Goal: Information Seeking & Learning: Get advice/opinions

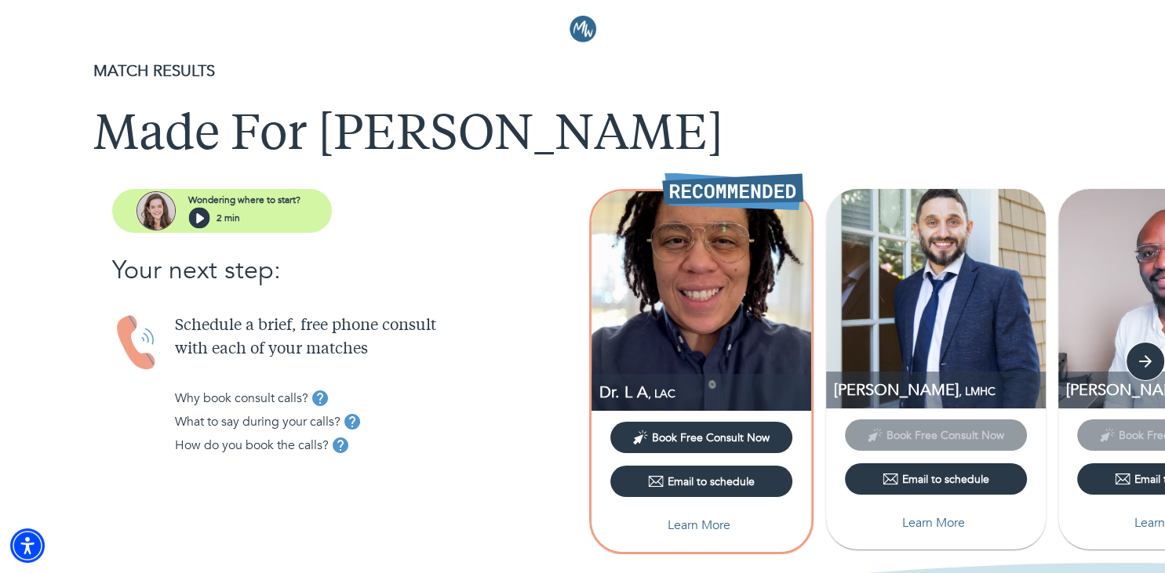
click at [467, 302] on div "Wondering where to start? 2 min Your next step: Schedule a brief, free phone co…" at bounding box center [310, 335] width 546 height 293
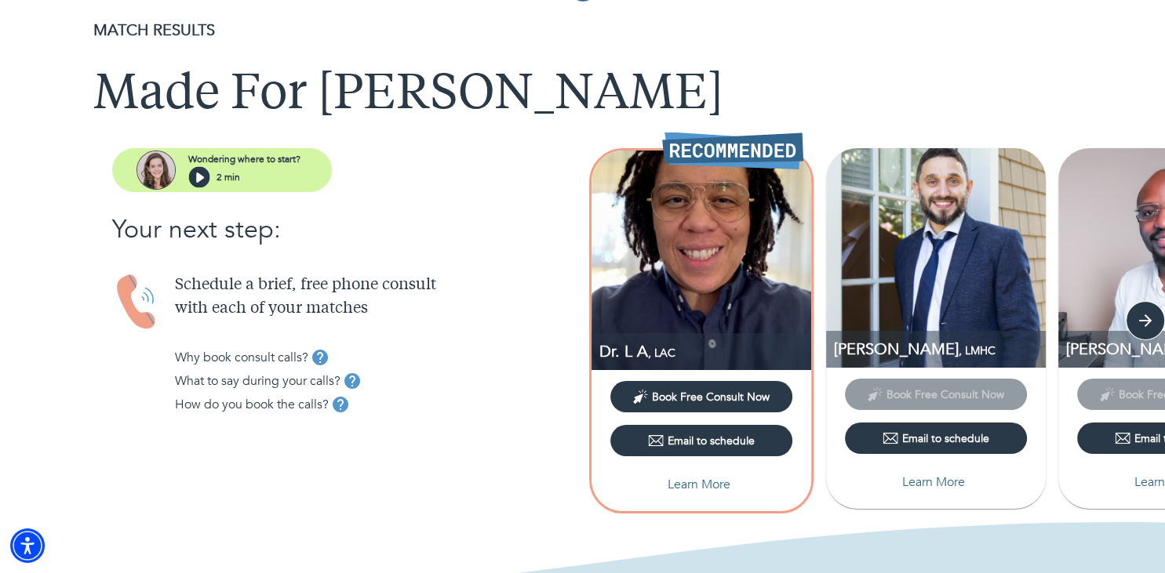
scroll to position [82, 0]
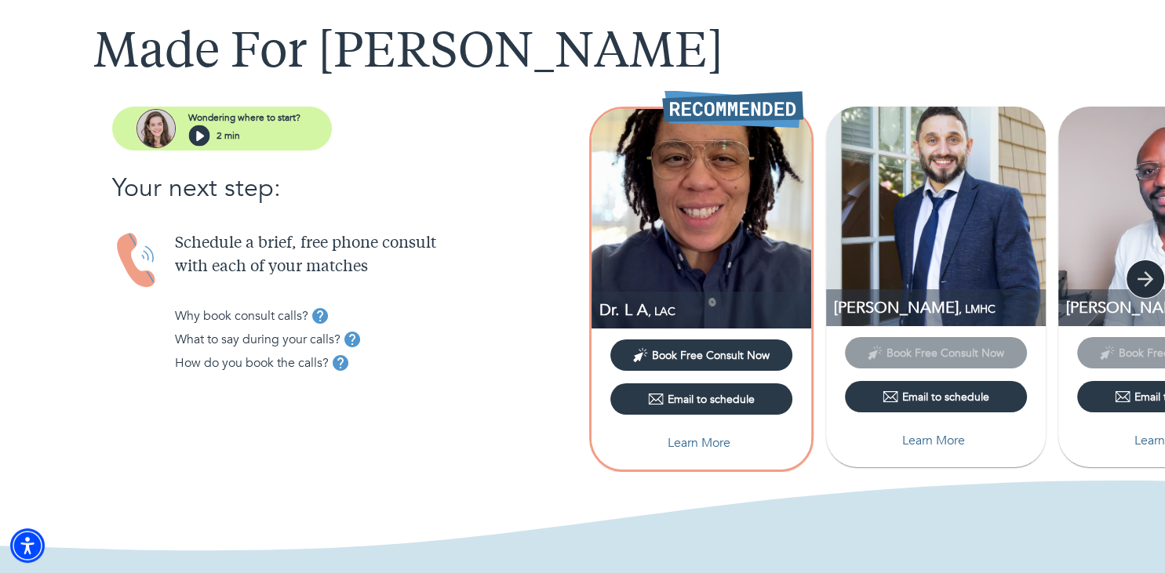
click at [1142, 277] on icon "button" at bounding box center [1145, 279] width 24 height 24
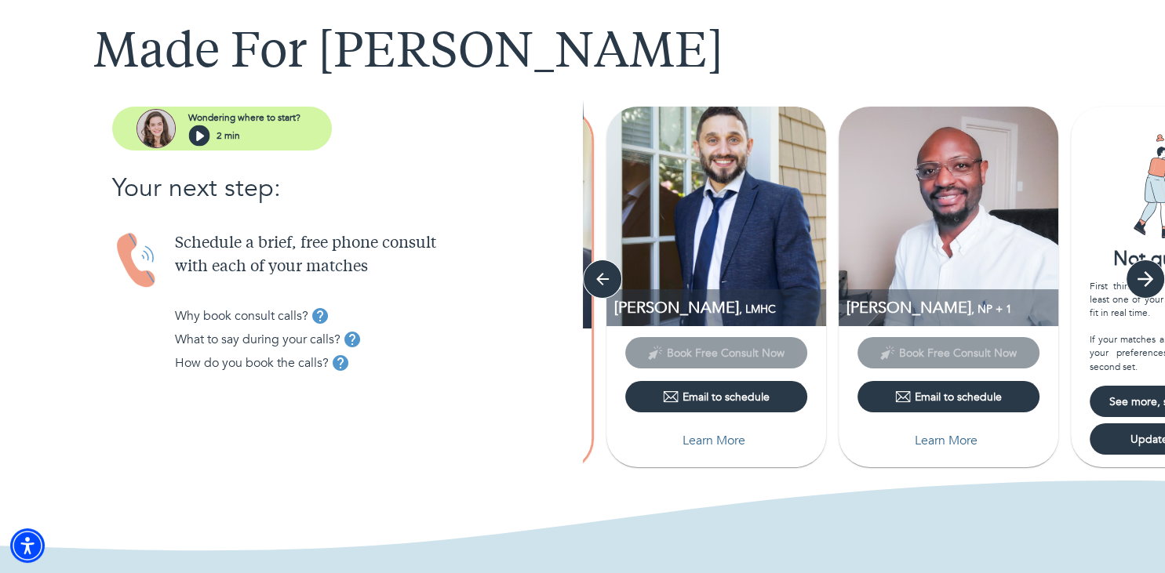
click at [1142, 277] on icon "button" at bounding box center [1145, 279] width 24 height 24
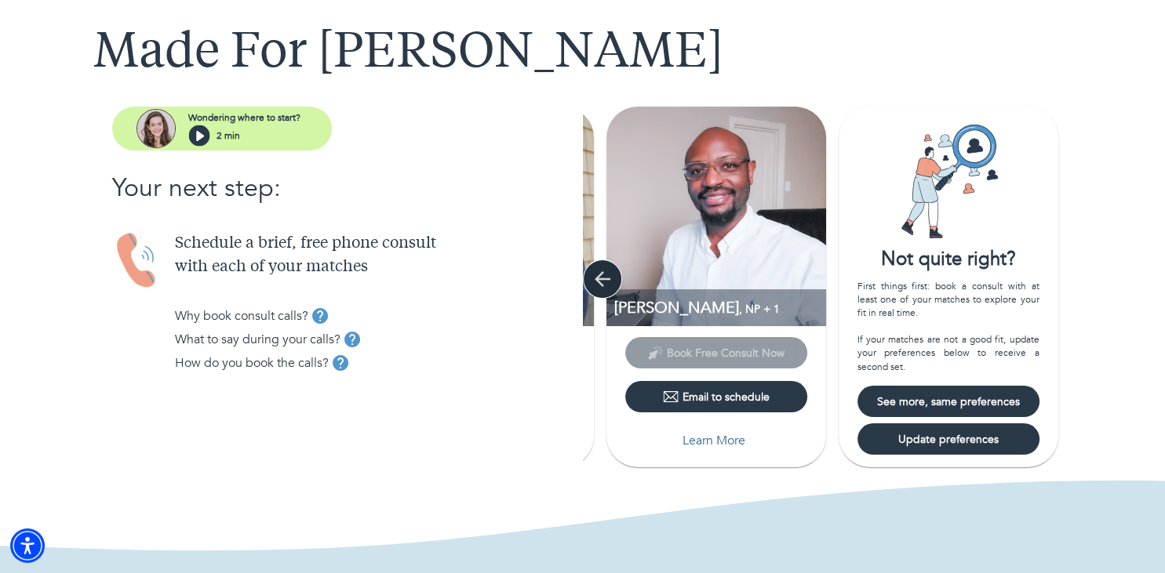
click at [605, 278] on icon "button" at bounding box center [602, 279] width 16 height 16
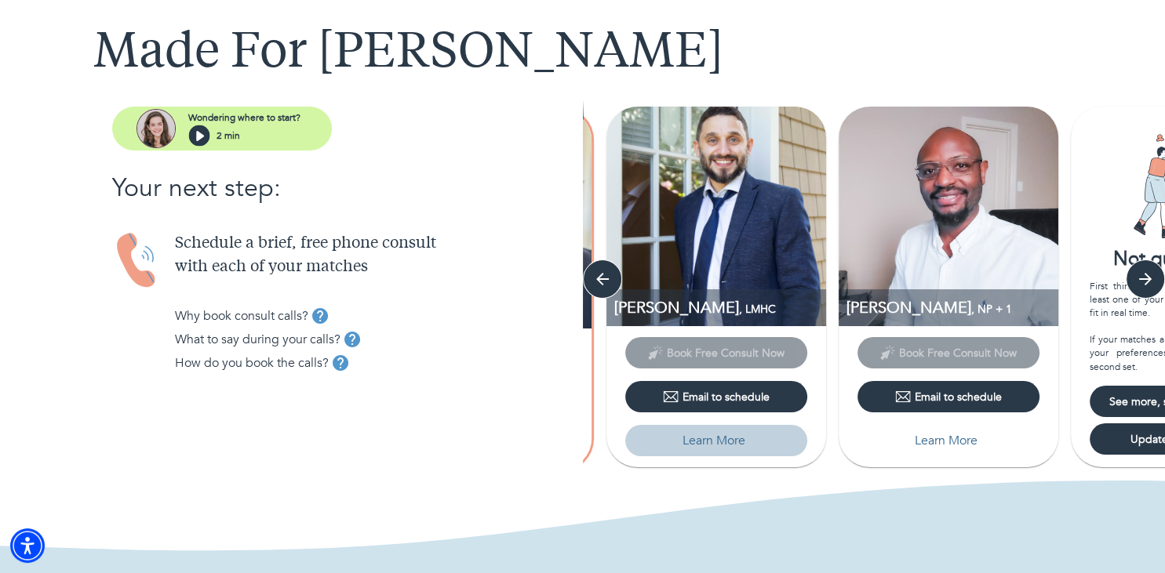
click at [714, 433] on p "Learn More" at bounding box center [713, 440] width 63 height 19
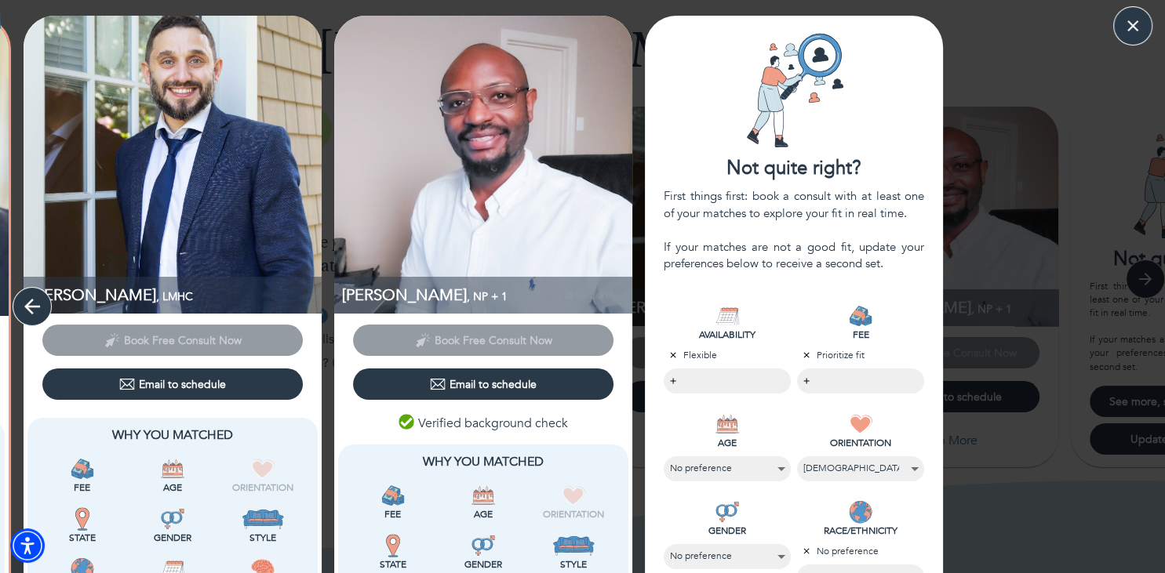
click at [31, 305] on icon "button" at bounding box center [32, 307] width 24 height 24
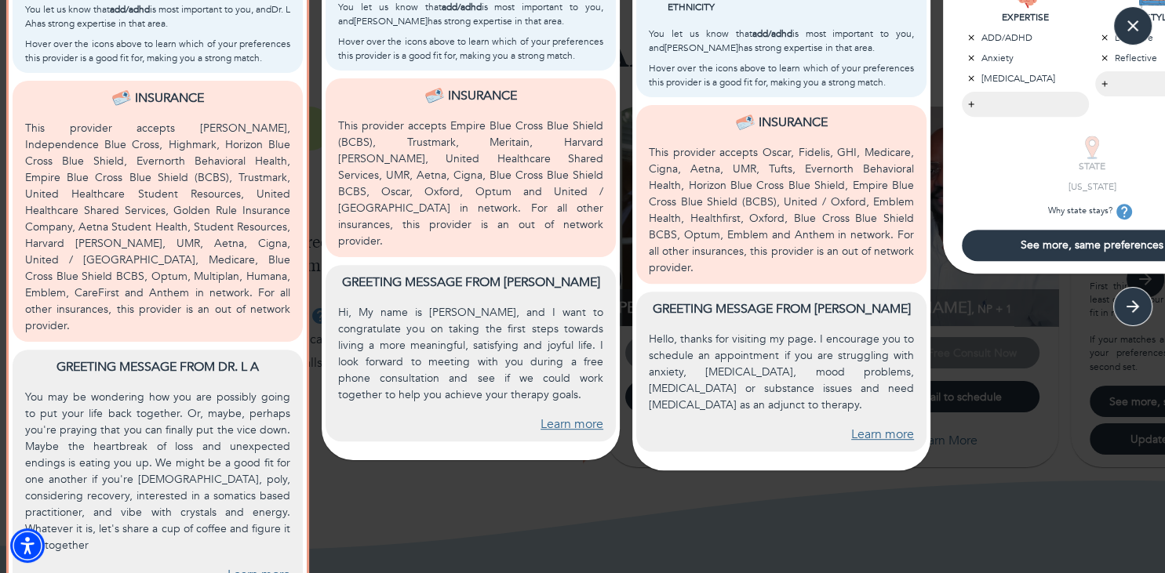
scroll to position [627, 0]
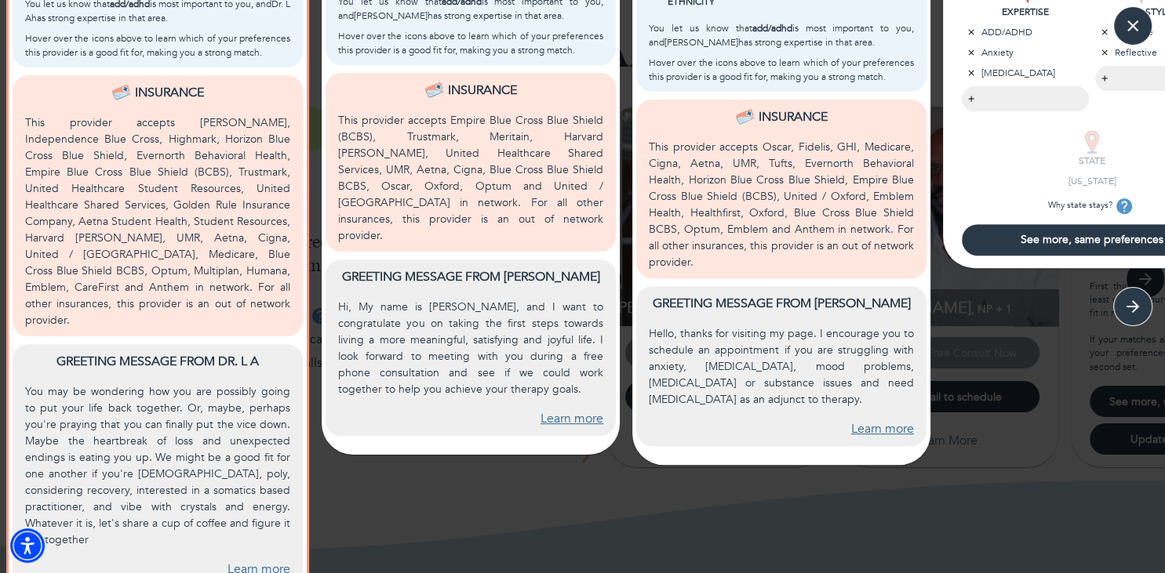
click at [875, 429] on link "Learn more" at bounding box center [882, 429] width 63 height 18
click at [566, 410] on link "Learn more" at bounding box center [571, 419] width 63 height 18
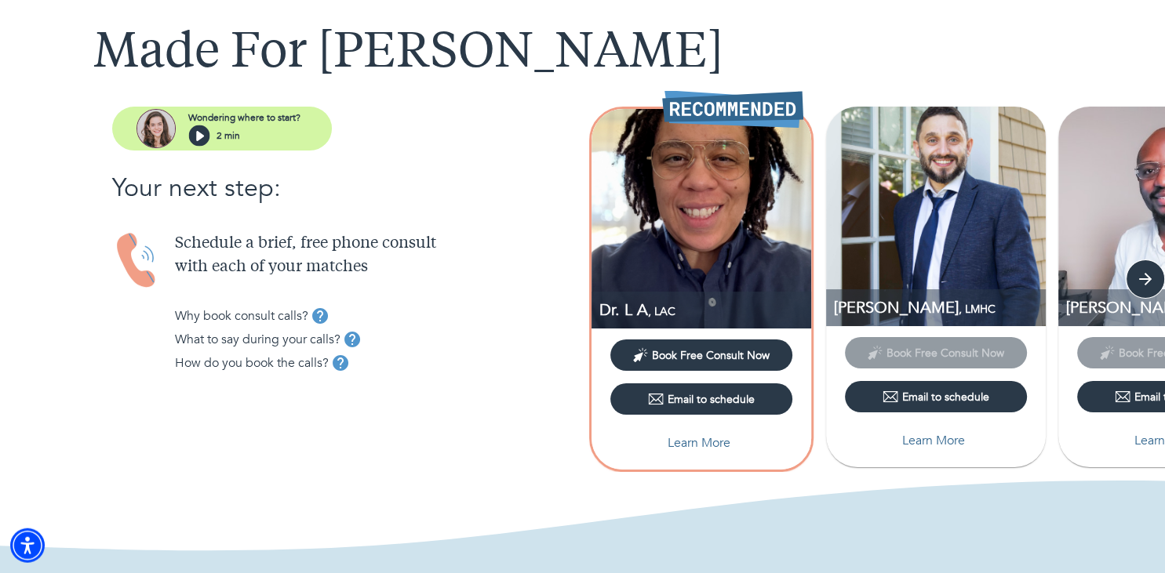
scroll to position [83, 0]
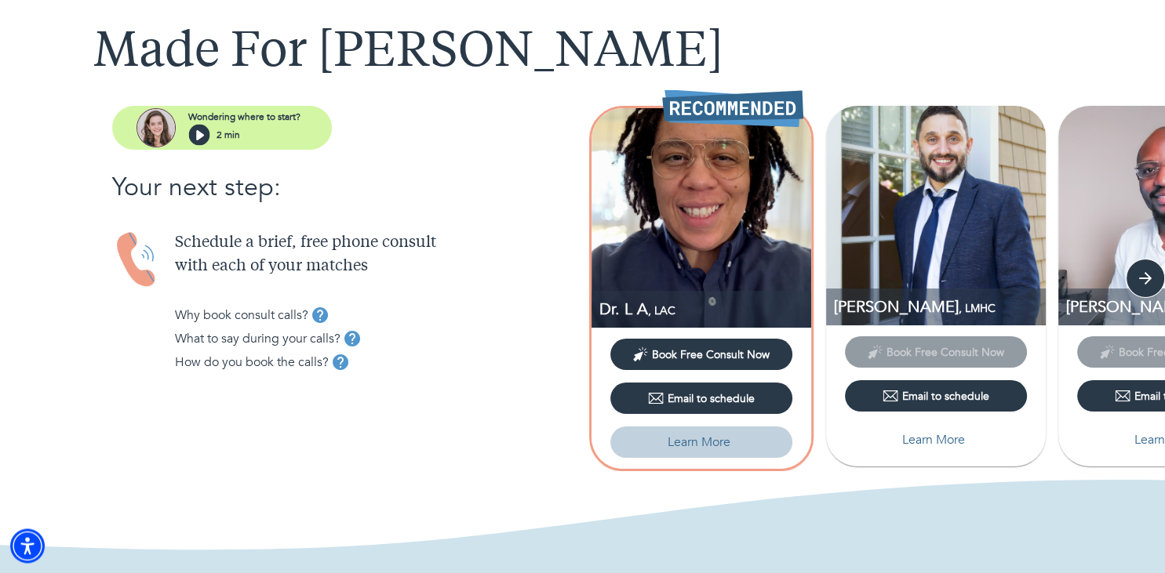
click at [695, 442] on p "Learn More" at bounding box center [698, 442] width 63 height 19
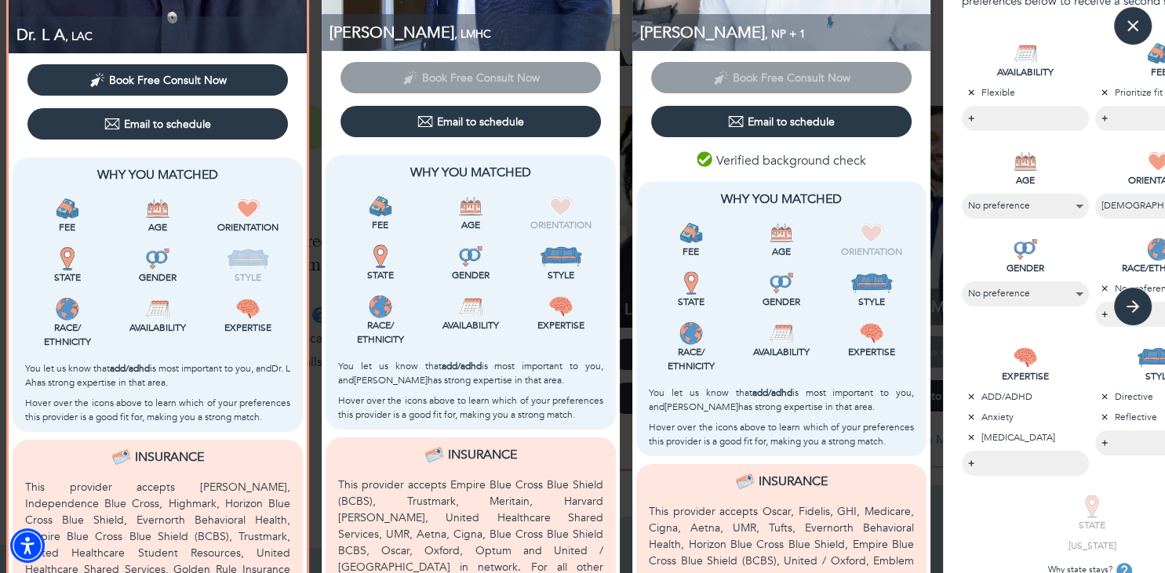
scroll to position [316, 0]
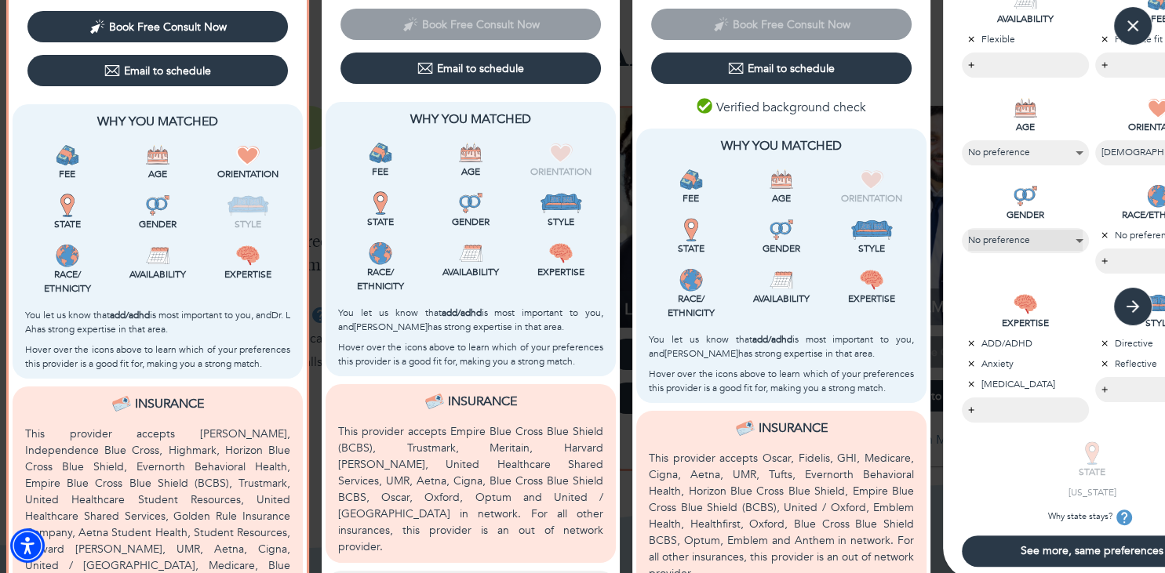
click at [968, 230] on select "No preference [DEMOGRAPHIC_DATA] [DEMOGRAPHIC_DATA] [DEMOGRAPHIC_DATA]" at bounding box center [1025, 240] width 114 height 21
select select "2"
click option "[DEMOGRAPHIC_DATA]" at bounding box center [0, 0] width 0 height 0
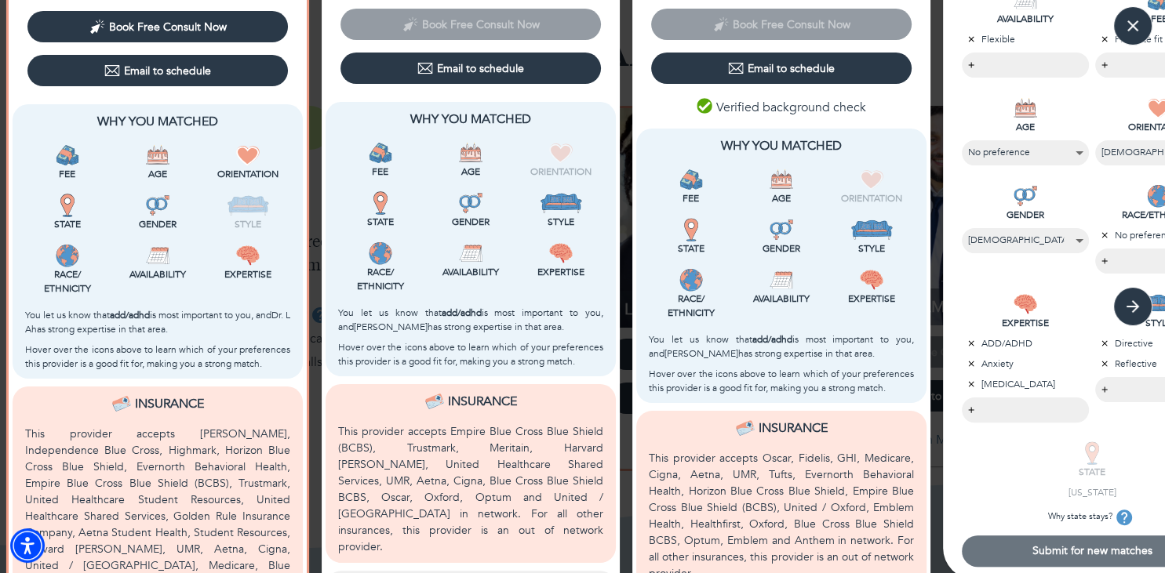
click at [1008, 555] on span "Submit for new matches" at bounding box center [1092, 550] width 248 height 15
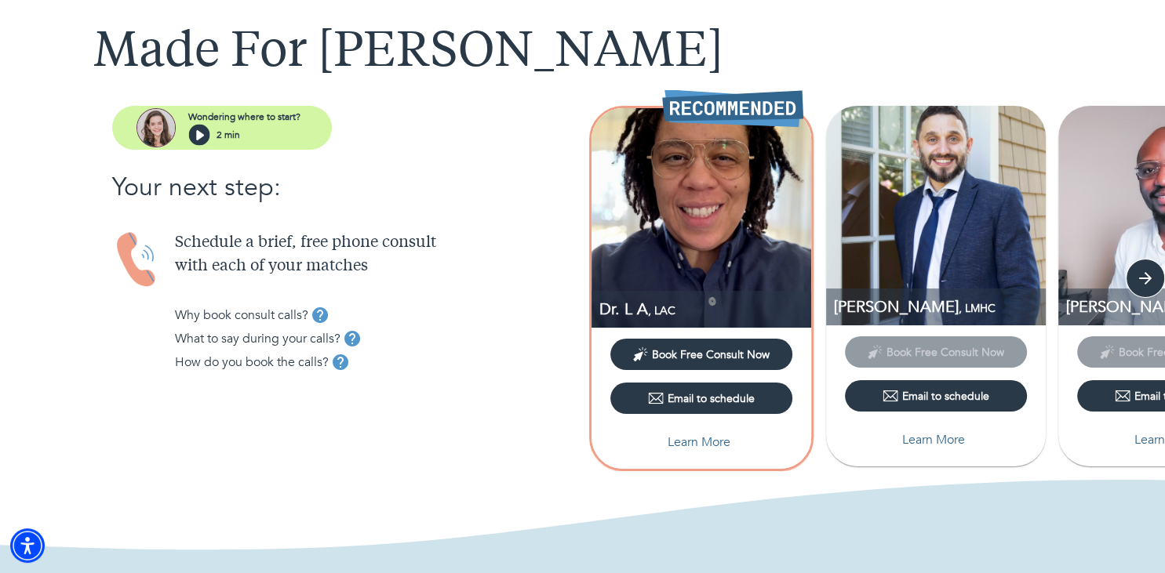
scroll to position [1012, 0]
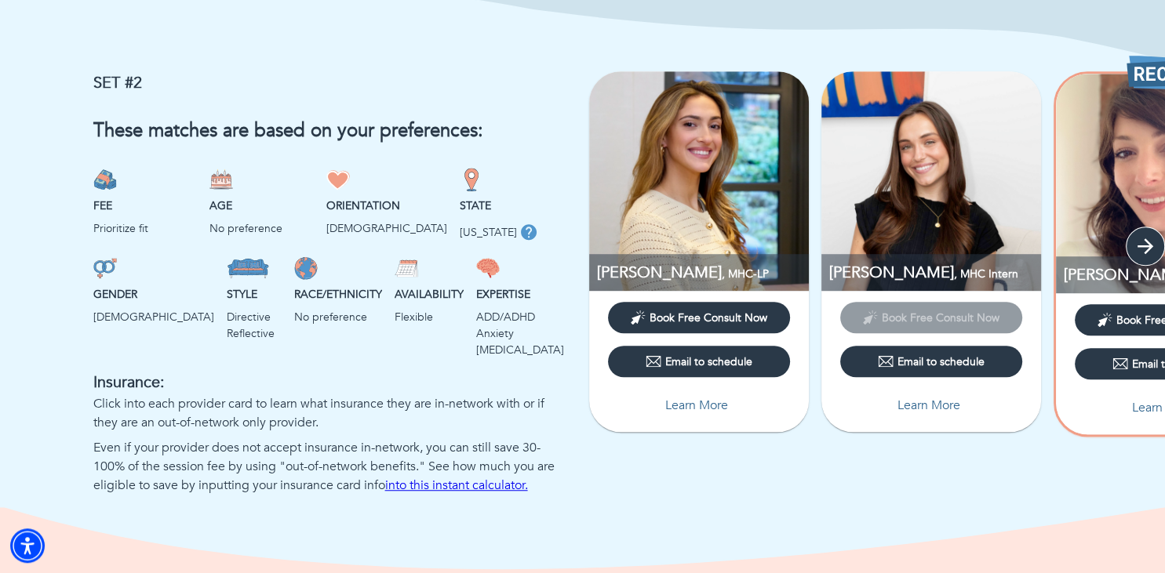
click at [1147, 245] on icon "button" at bounding box center [1145, 246] width 16 height 16
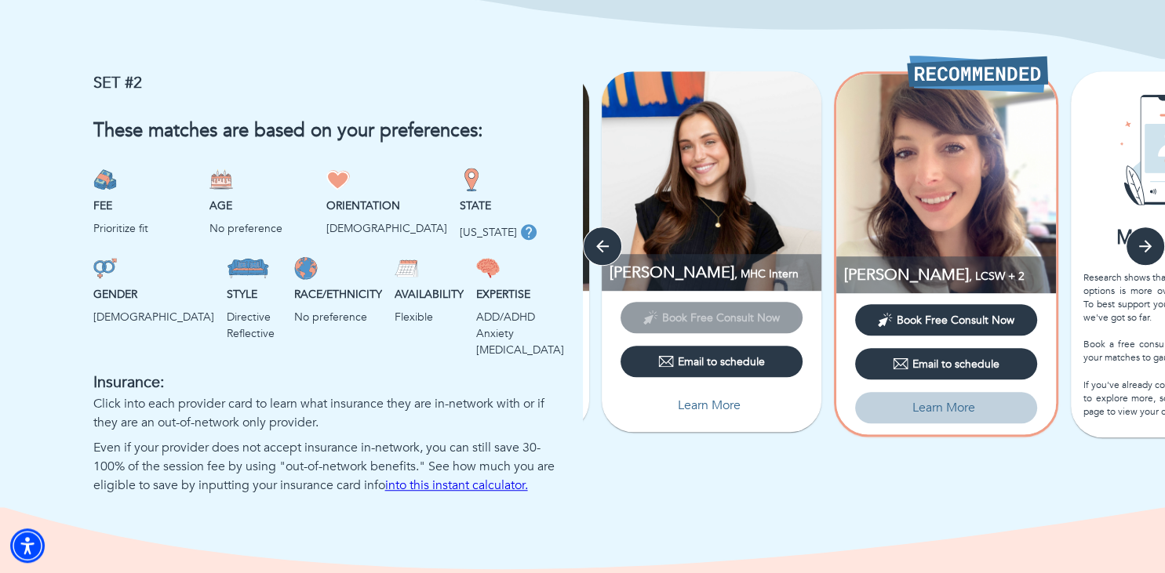
click at [946, 405] on p "Learn More" at bounding box center [943, 407] width 63 height 19
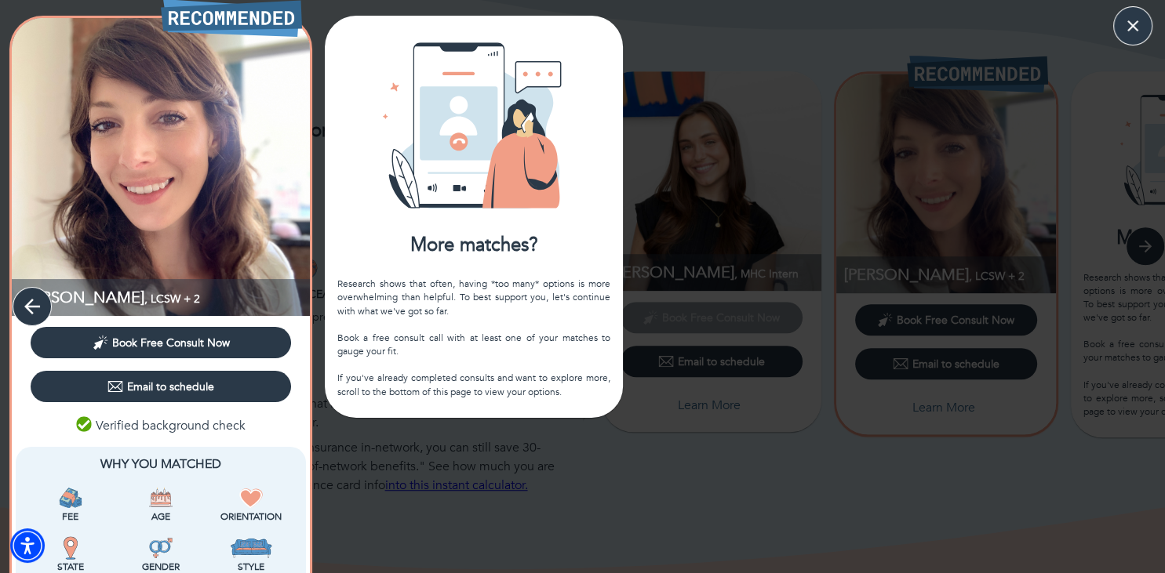
click at [37, 303] on icon "button" at bounding box center [32, 307] width 24 height 24
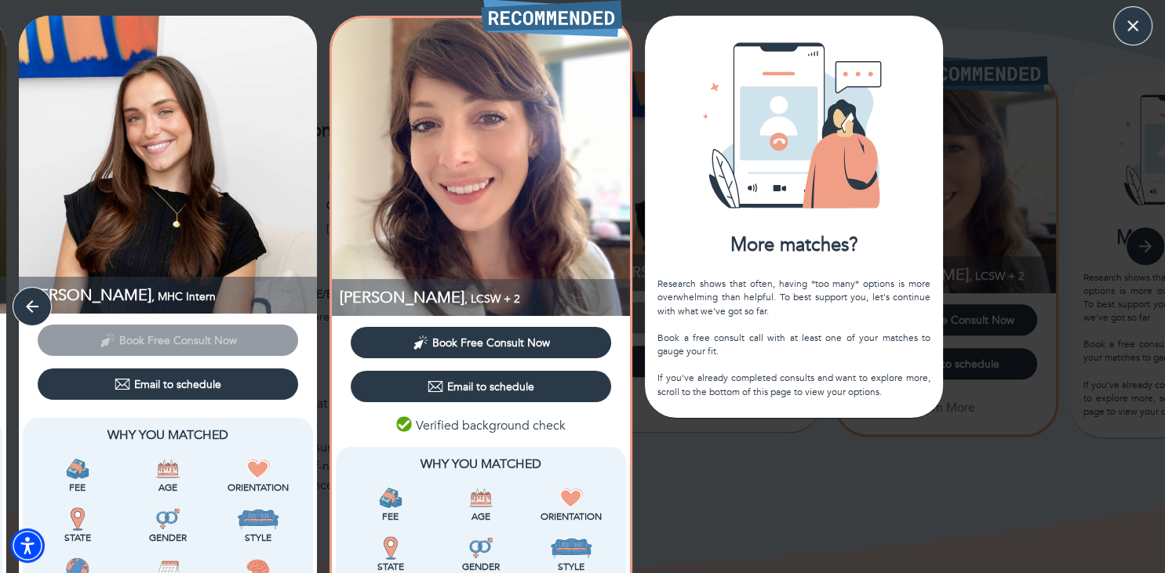
click at [538, 435] on div "Verified background check" at bounding box center [481, 425] width 290 height 27
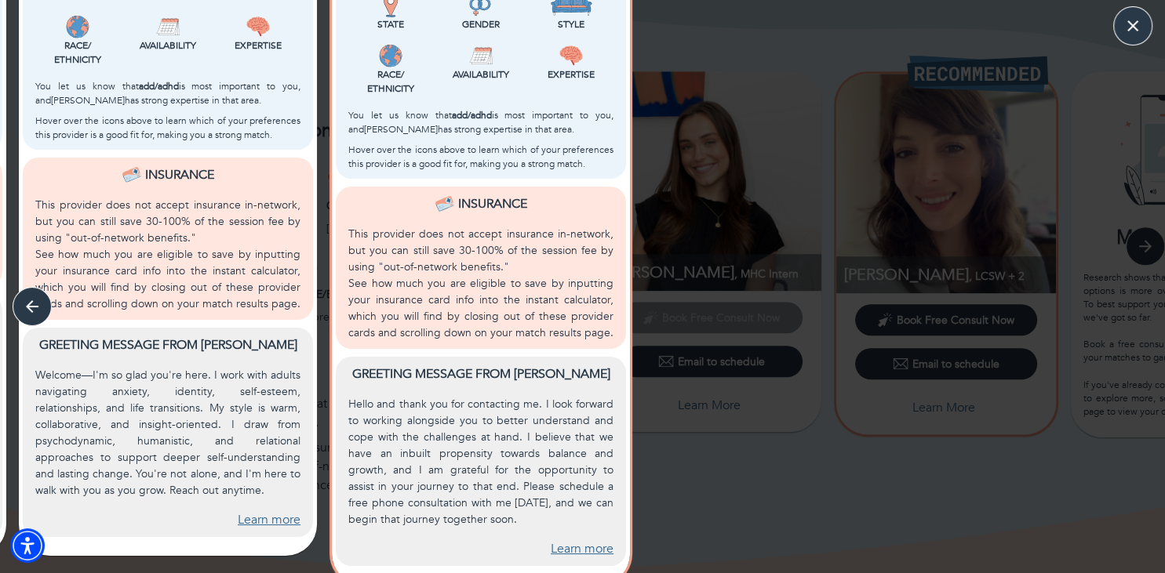
scroll to position [555, 0]
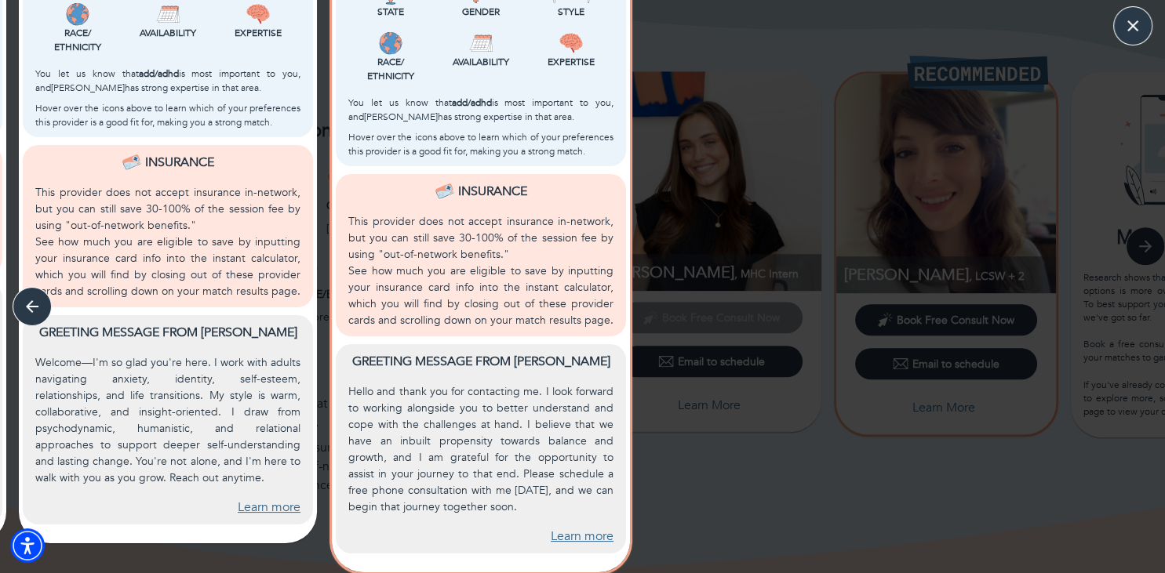
click at [573, 540] on link "Learn more" at bounding box center [582, 537] width 63 height 18
click at [39, 308] on icon "button" at bounding box center [32, 307] width 24 height 24
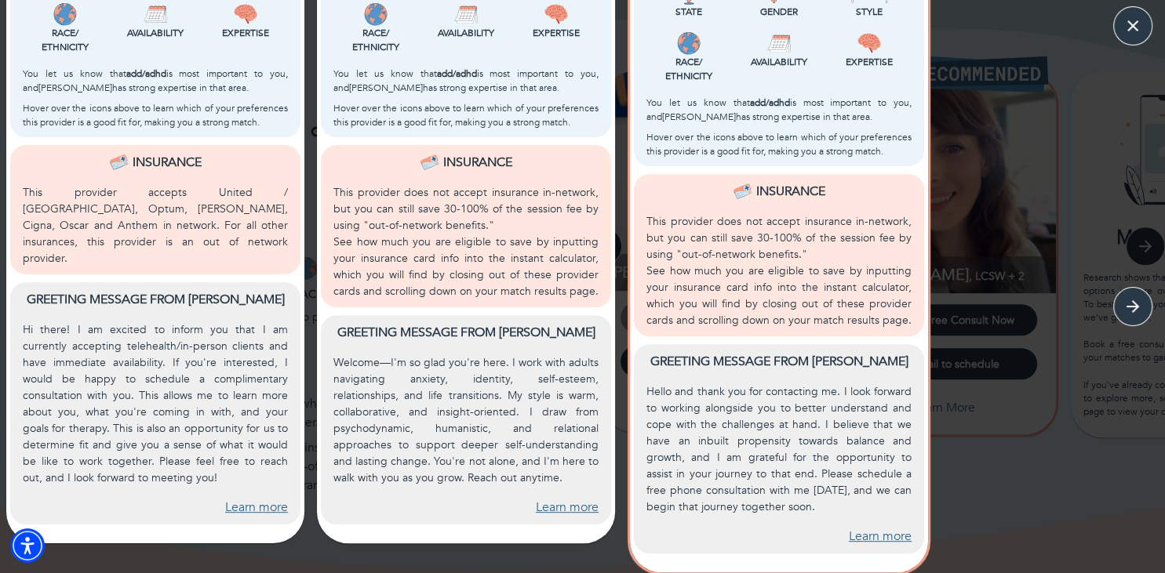
click at [241, 499] on link "Learn more" at bounding box center [256, 508] width 63 height 18
click at [503, 231] on p "This provider does not accept insurance in-network, but you can still save 30-1…" at bounding box center [465, 208] width 265 height 49
click at [561, 511] on link "Learn more" at bounding box center [567, 508] width 63 height 18
click at [1125, 300] on icon "button" at bounding box center [1133, 307] width 24 height 24
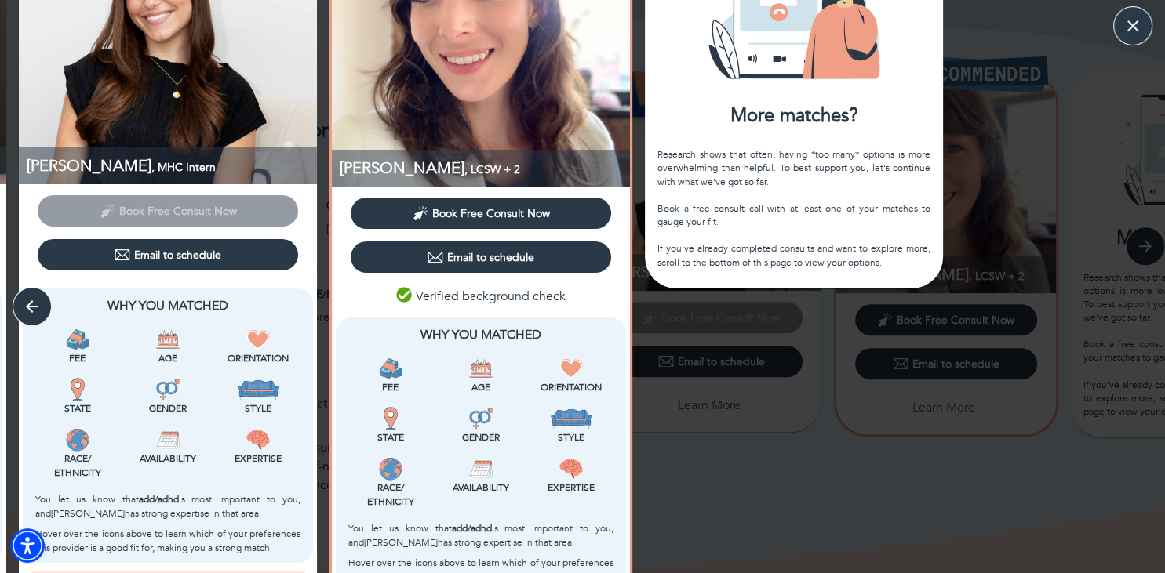
scroll to position [0, 0]
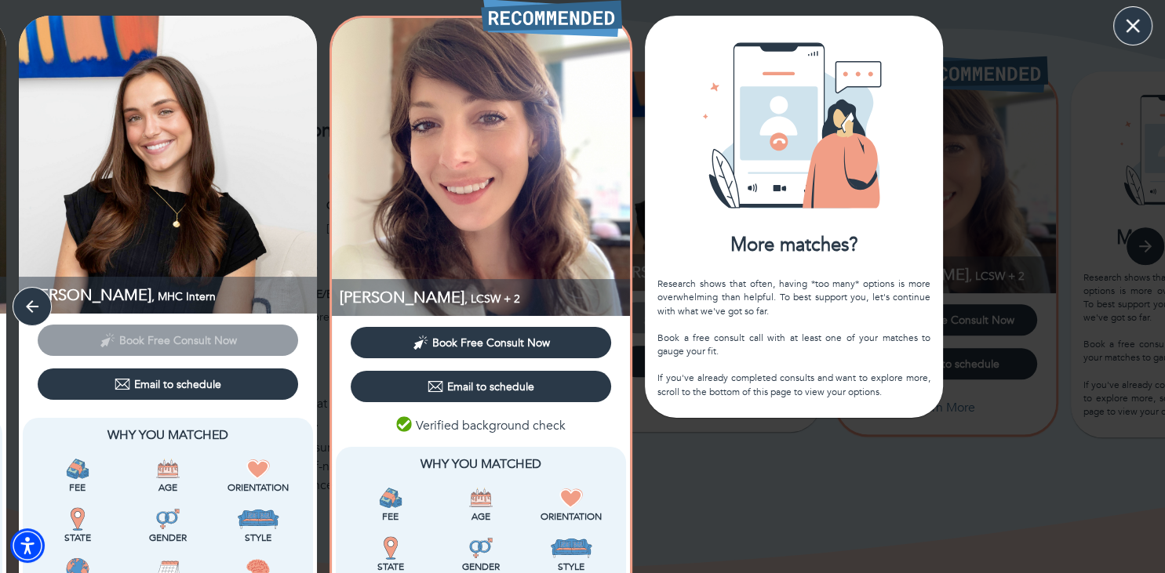
click at [1135, 27] on icon "button" at bounding box center [1132, 26] width 14 height 14
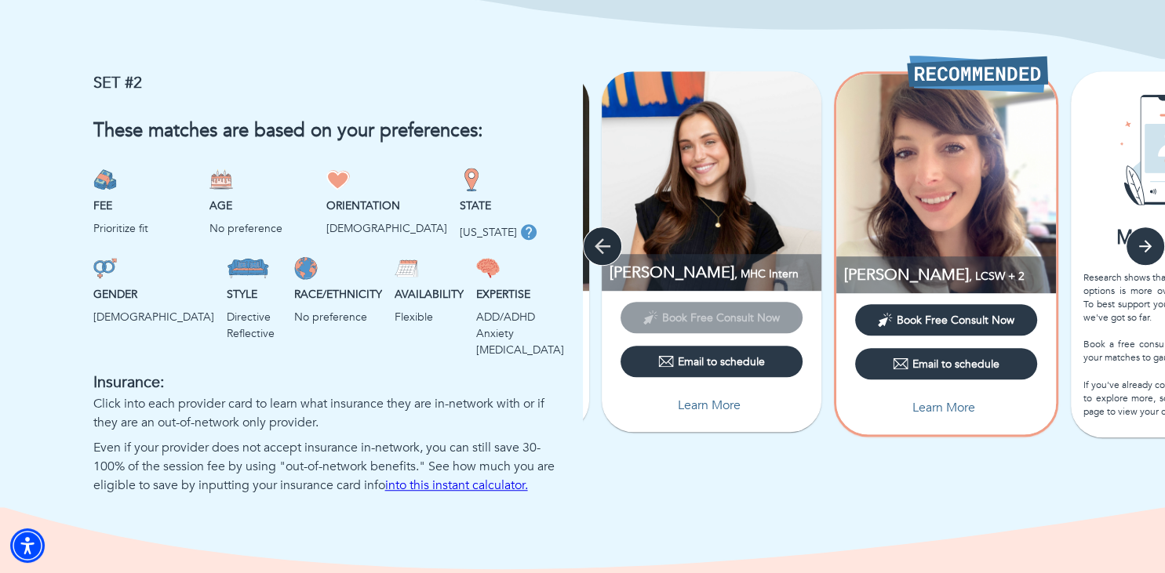
click at [596, 247] on icon "button" at bounding box center [603, 246] width 24 height 24
